Goal: Task Accomplishment & Management: Use online tool/utility

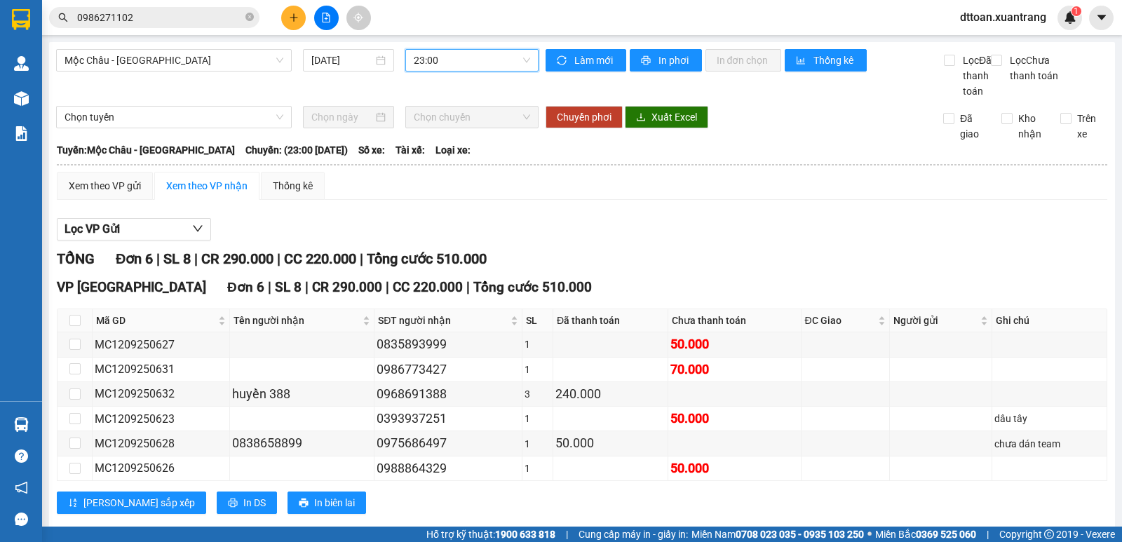
click at [477, 65] on span "23:00" at bounding box center [472, 60] width 116 height 21
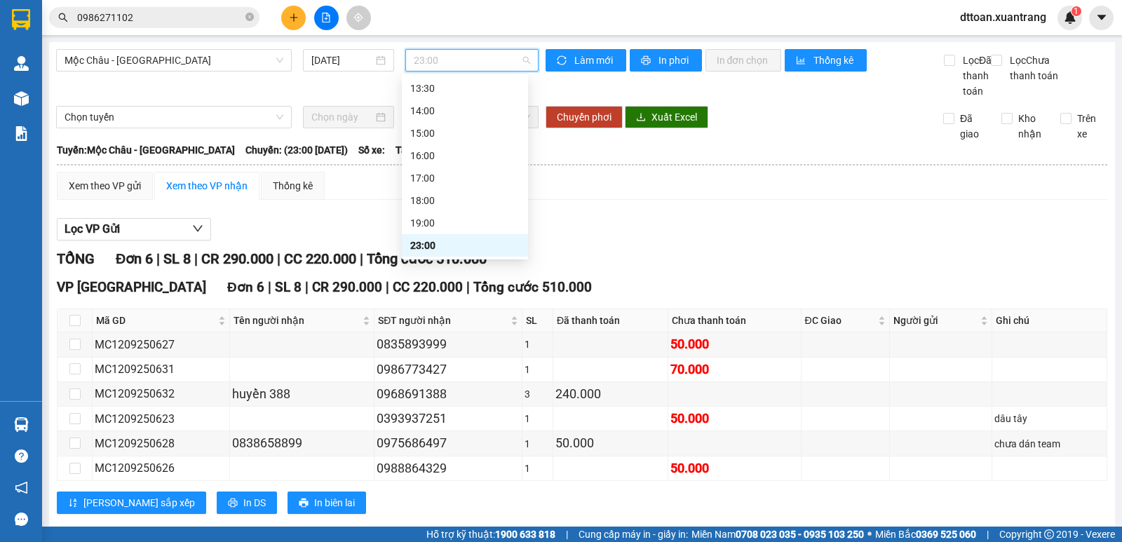
click at [463, 250] on div "23:00" at bounding box center [464, 245] width 109 height 15
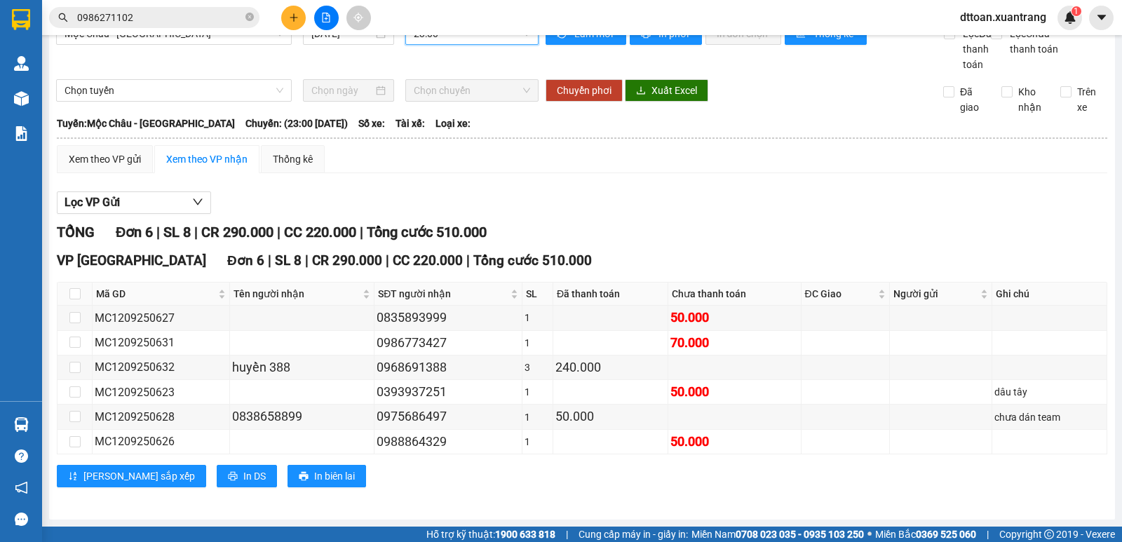
scroll to position [0, 0]
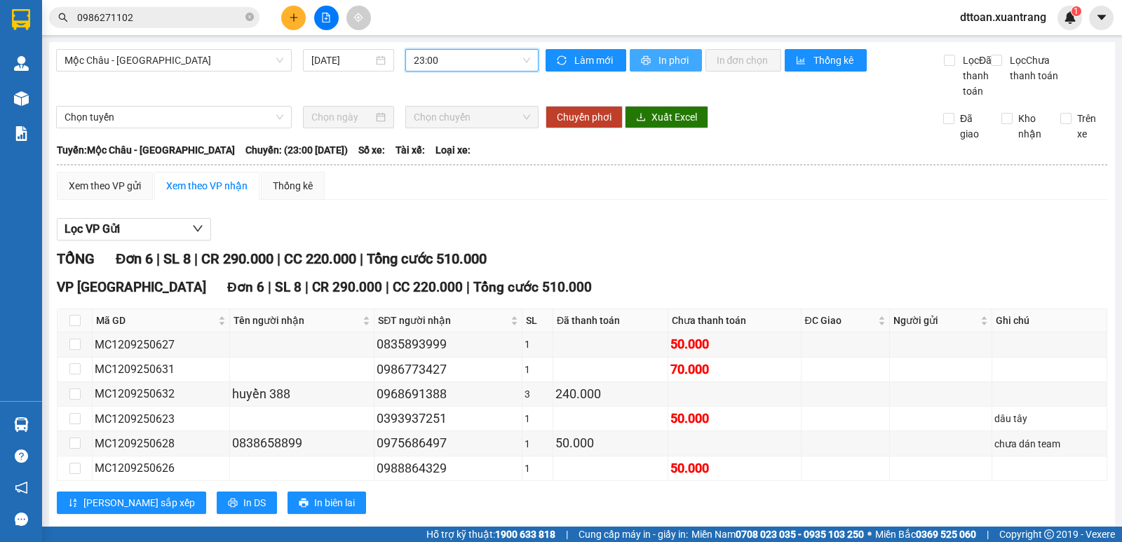
click at [673, 60] on span "In phơi" at bounding box center [674, 60] width 32 height 15
click at [160, 59] on span "Mộc Châu - [GEOGRAPHIC_DATA]" at bounding box center [173, 60] width 219 height 21
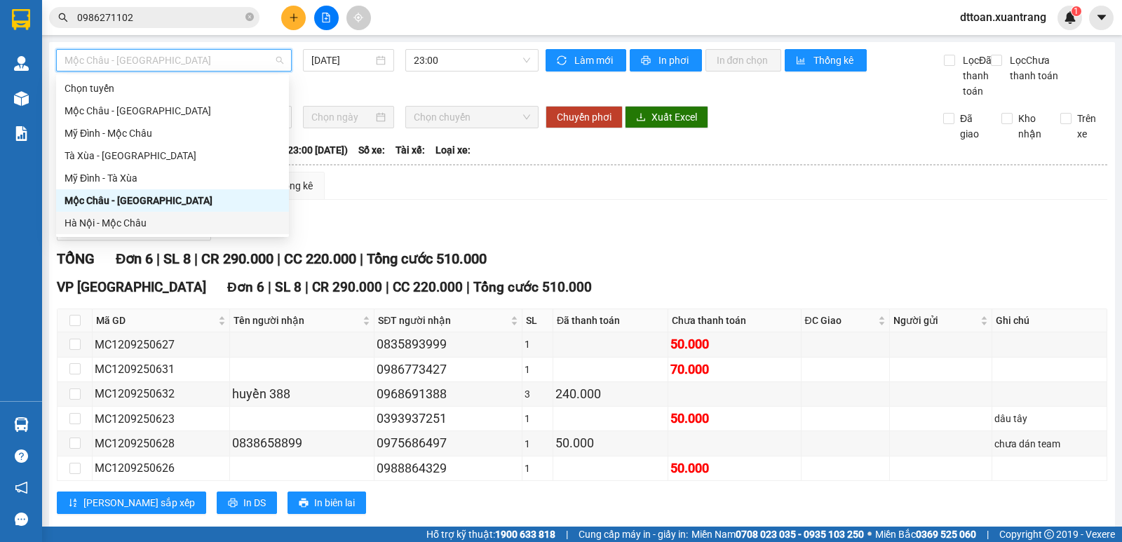
click at [114, 223] on div "Hà Nội - Mộc Châu" at bounding box center [172, 222] width 216 height 15
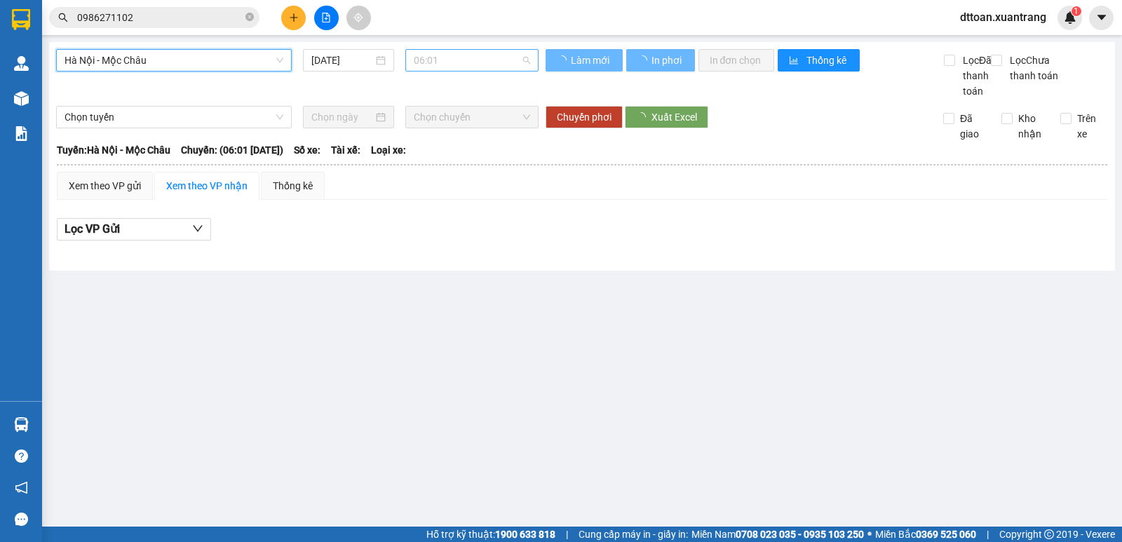
click at [444, 53] on span "06:01" at bounding box center [472, 60] width 116 height 21
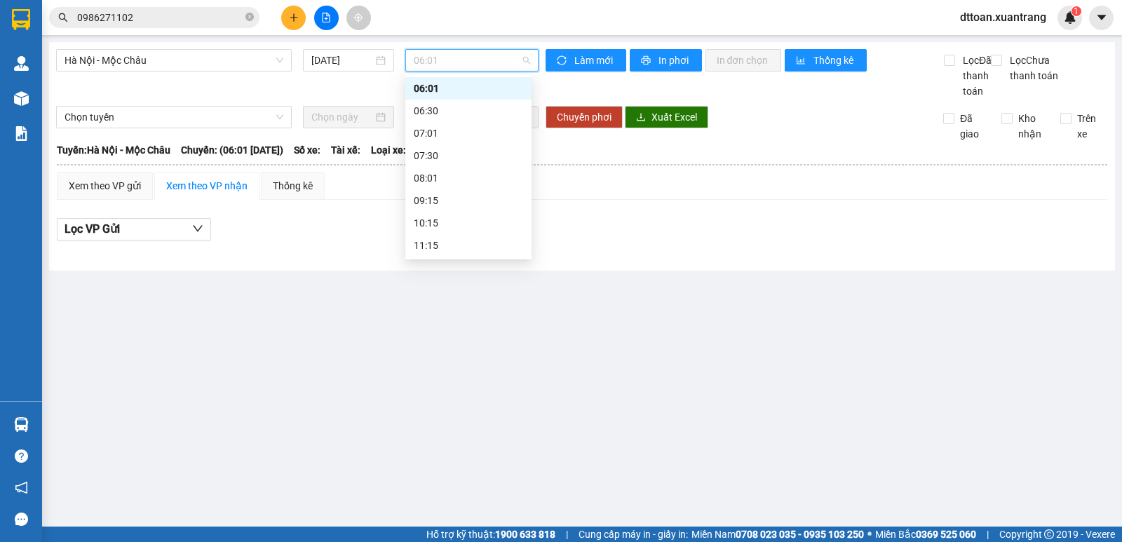
scroll to position [202, 0]
click at [449, 242] on div "19:15" at bounding box center [468, 245] width 109 height 15
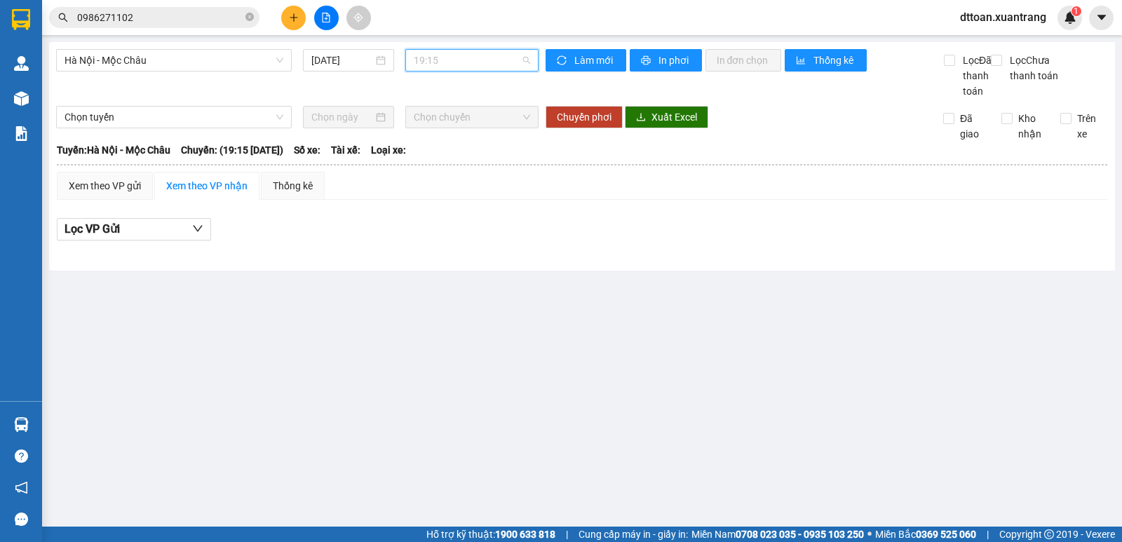
click at [470, 53] on span "19:15" at bounding box center [472, 60] width 116 height 21
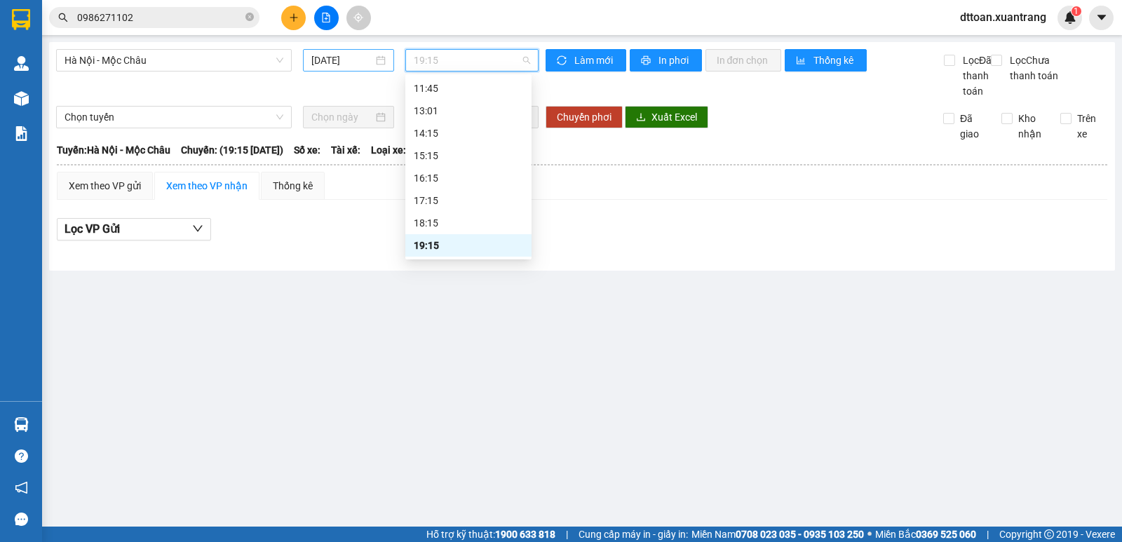
click at [336, 60] on input "[DATE]" at bounding box center [342, 60] width 62 height 15
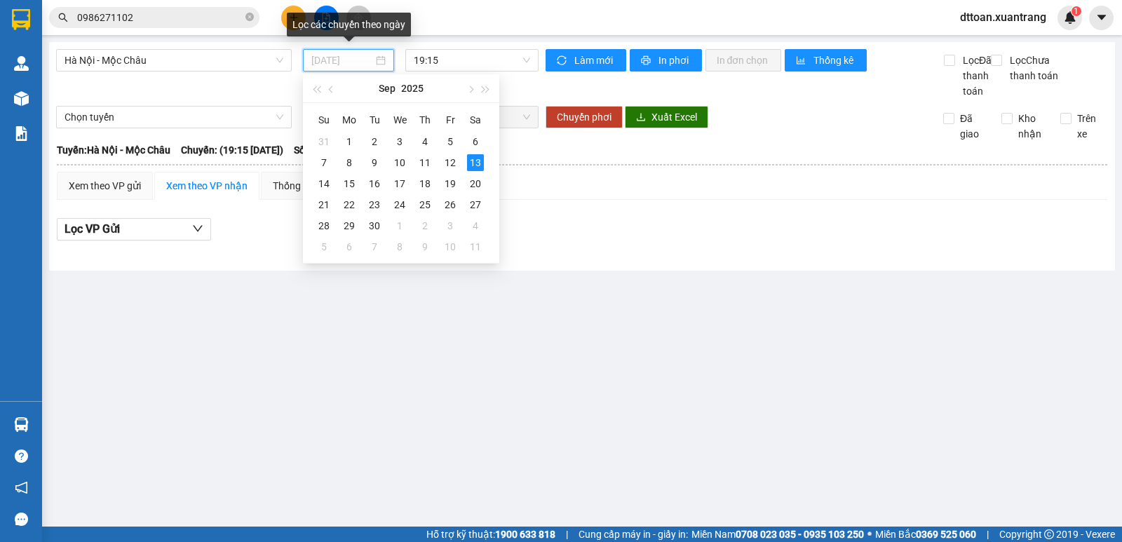
type input "[DATE]"
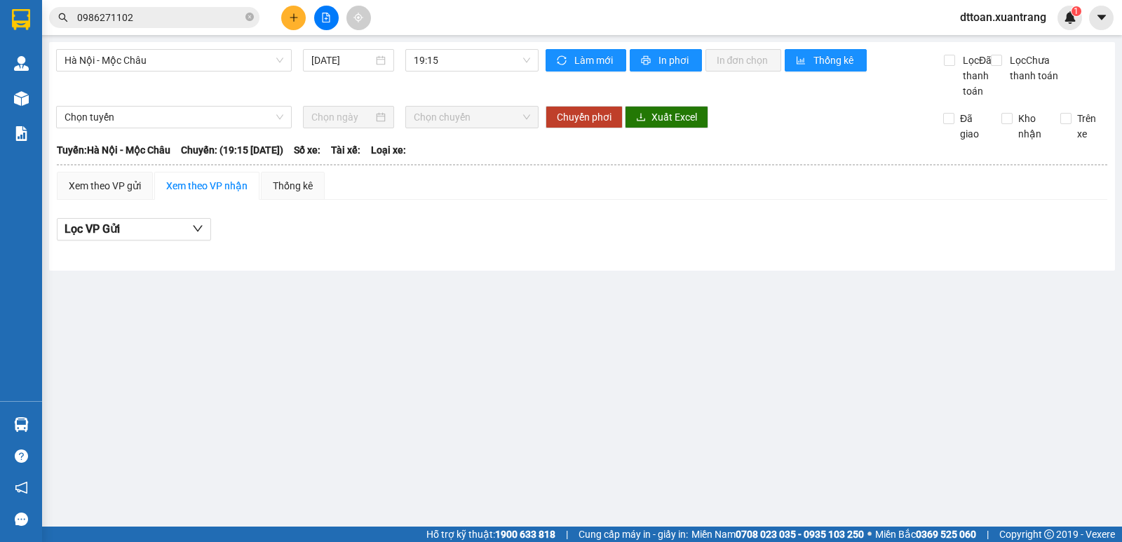
click at [655, 241] on div "Lọc VP Gửi" at bounding box center [582, 229] width 1050 height 23
